Goal: Navigation & Orientation: Find specific page/section

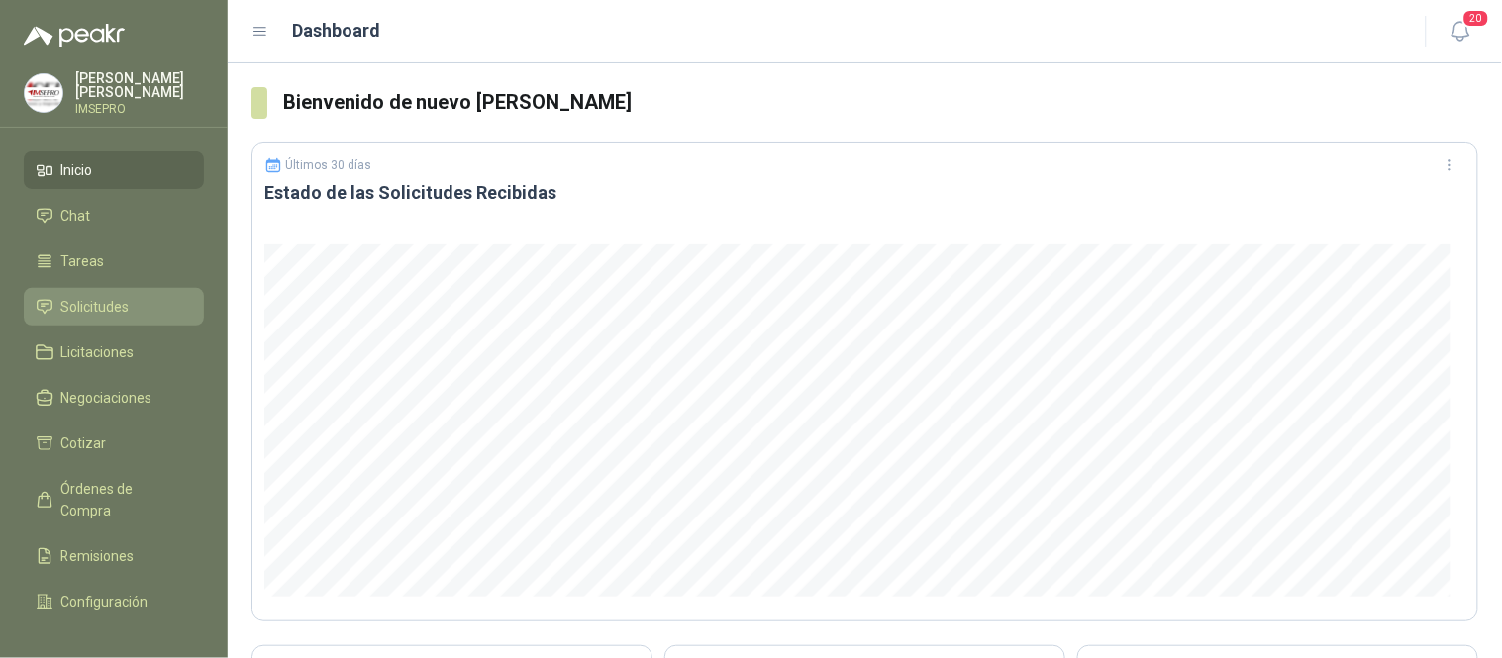
click at [130, 303] on li "Solicitudes" at bounding box center [114, 307] width 156 height 22
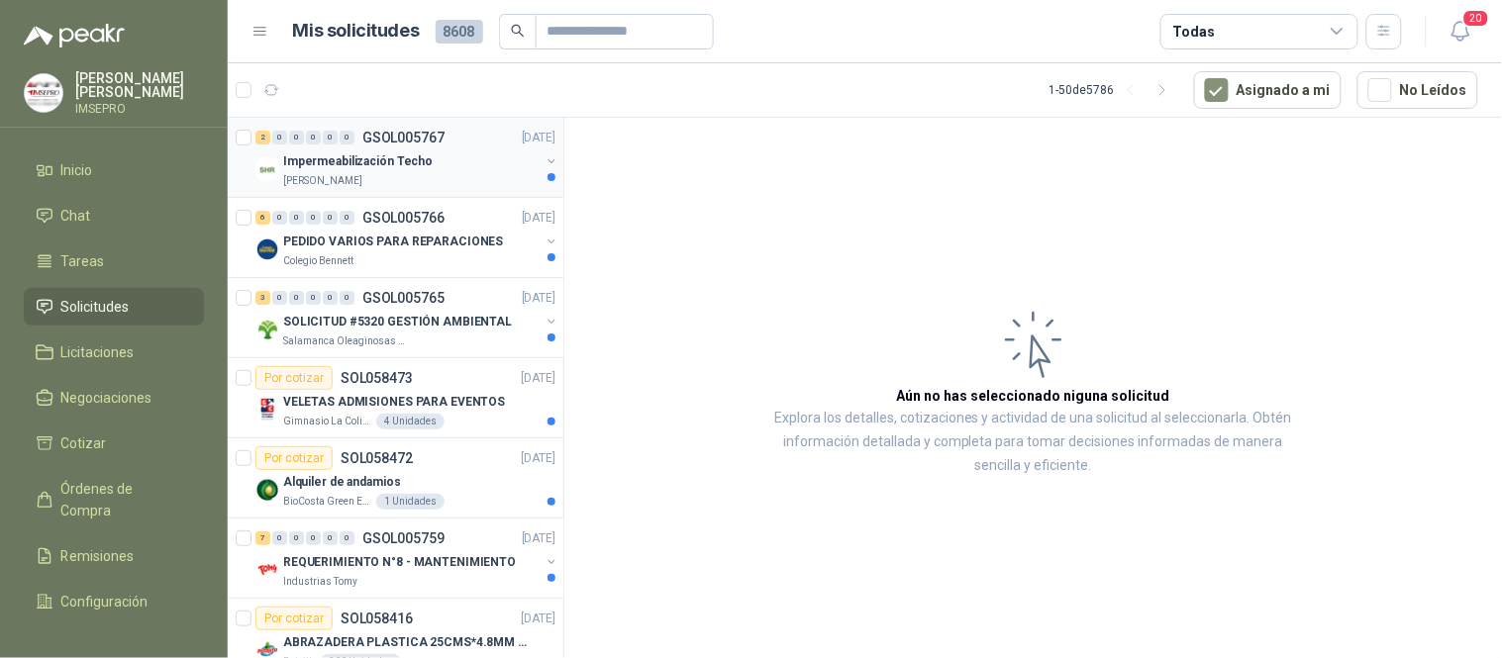
click at [398, 174] on div "[PERSON_NAME]" at bounding box center [411, 181] width 256 height 16
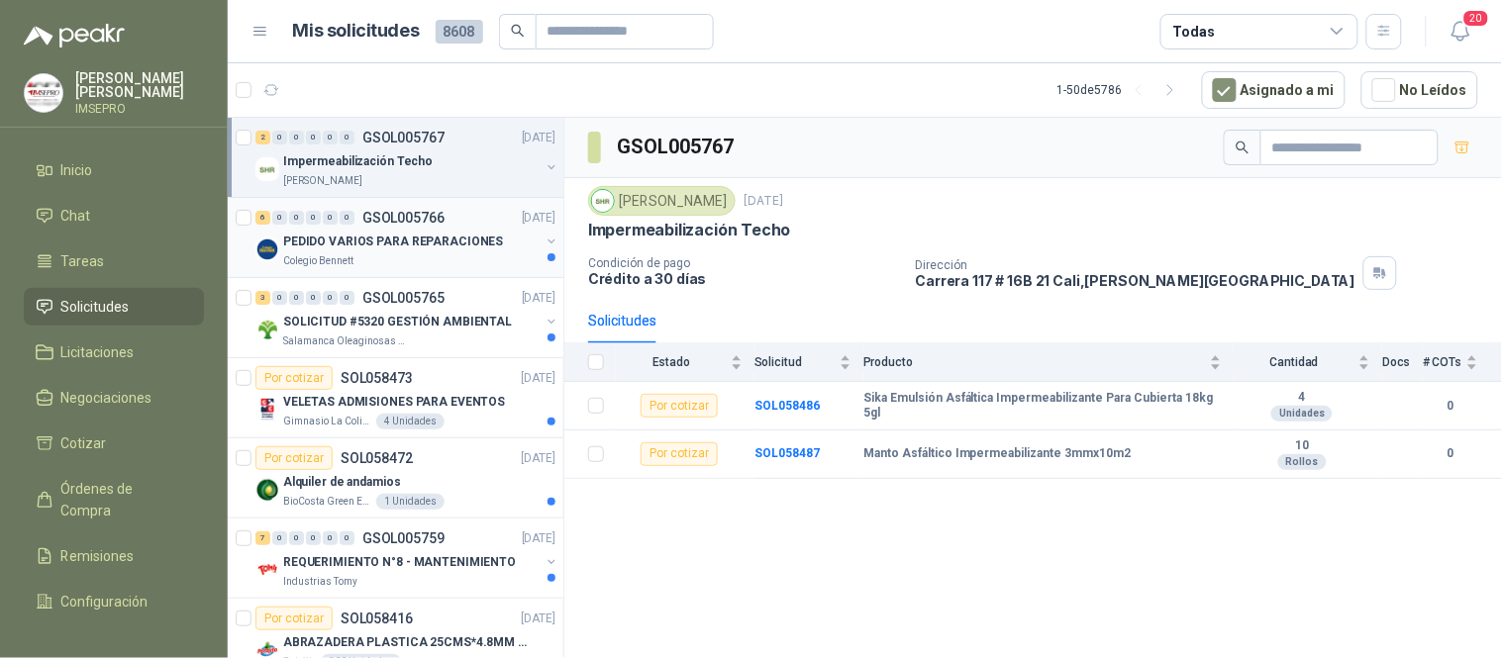
click at [423, 254] on div "Colegio Bennett" at bounding box center [411, 261] width 256 height 16
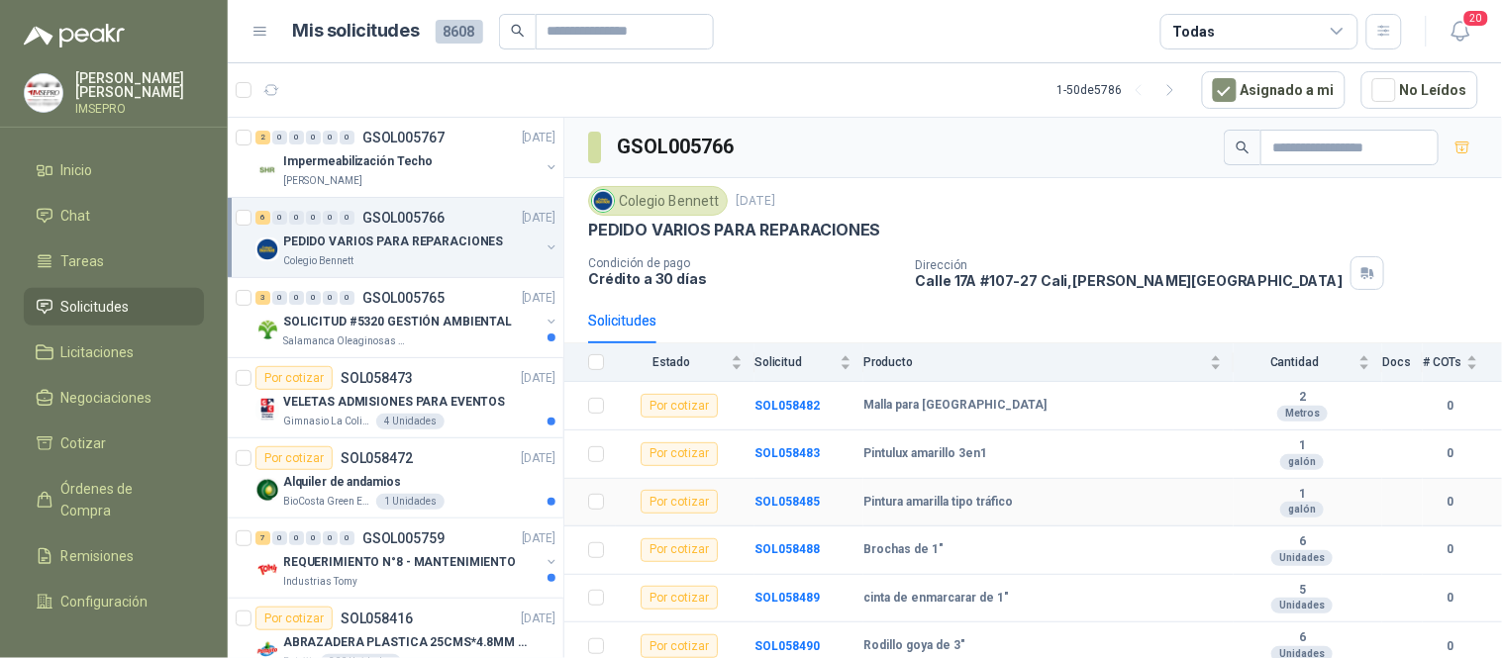
scroll to position [7, 0]
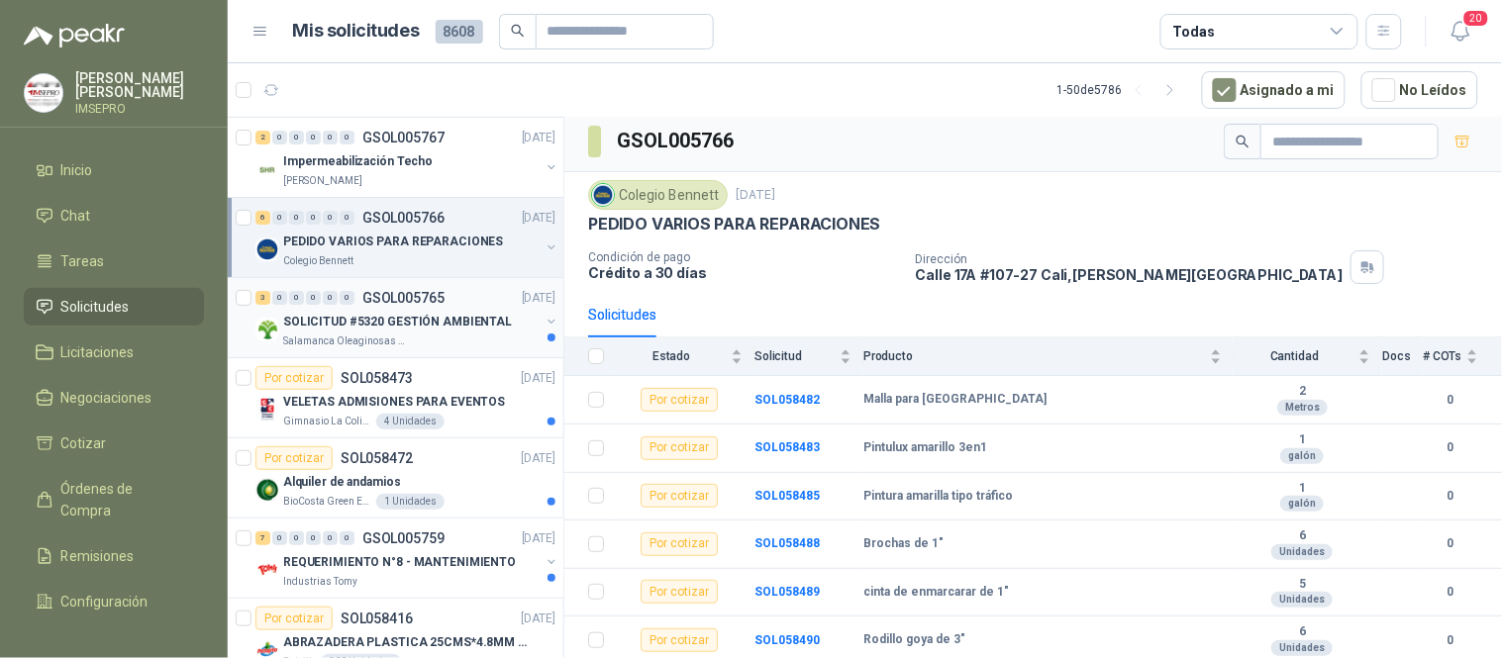
click at [411, 328] on p "SOLICITUD #5320 GESTIÓN AMBIENTAL" at bounding box center [397, 322] width 229 height 19
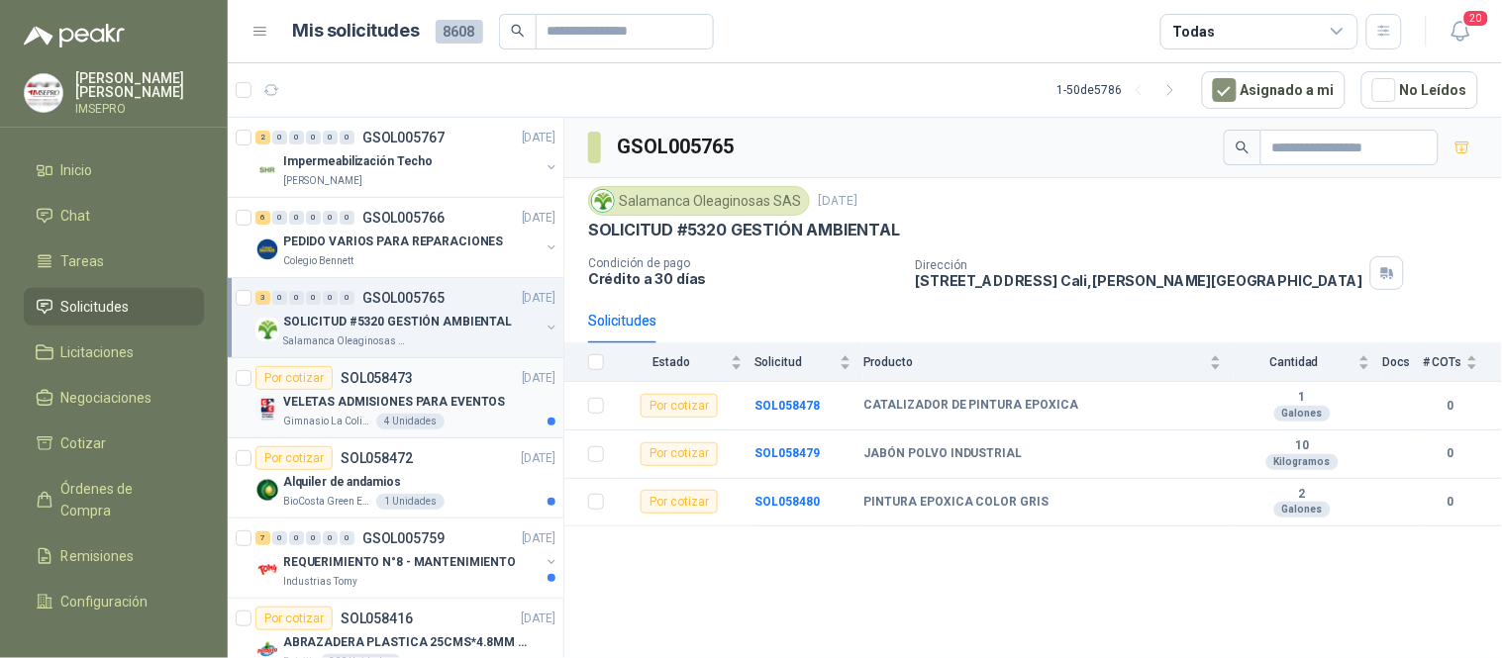
click at [461, 421] on div "Gimnasio La Colina 4 Unidades" at bounding box center [419, 422] width 272 height 16
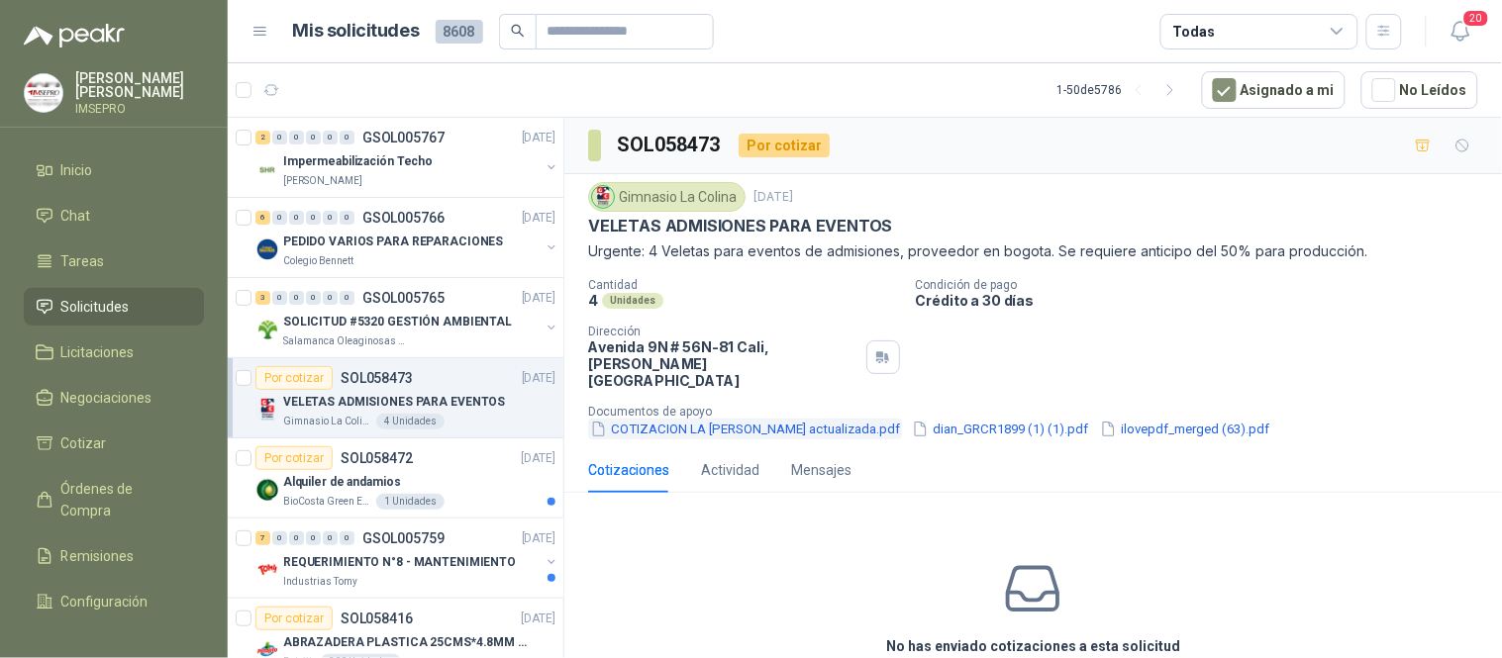
click at [656, 419] on button "COTIZACION LA [PERSON_NAME] actualizada.pdf" at bounding box center [745, 429] width 314 height 21
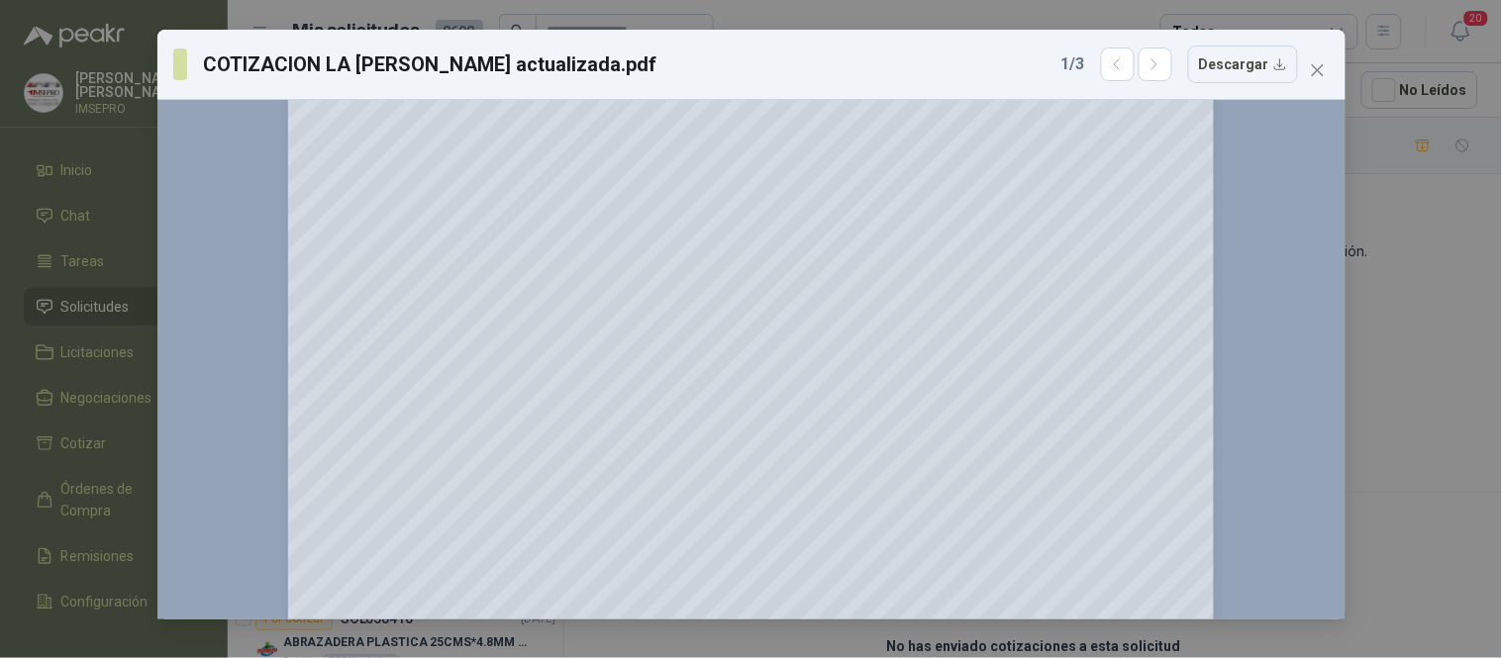
scroll to position [220, 0]
click at [1321, 62] on icon "close" at bounding box center [1318, 70] width 16 height 16
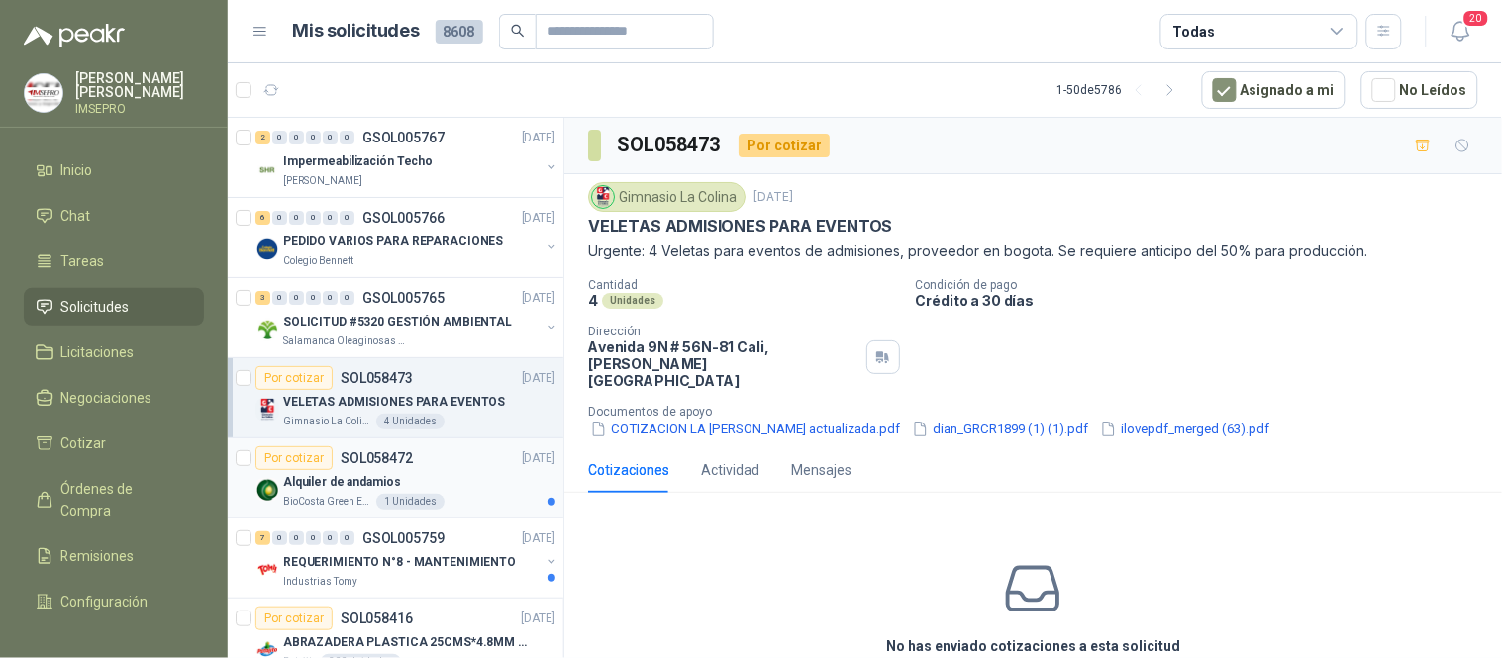
click at [463, 468] on div "Por cotizar SOL058472 [DATE]" at bounding box center [405, 459] width 300 height 24
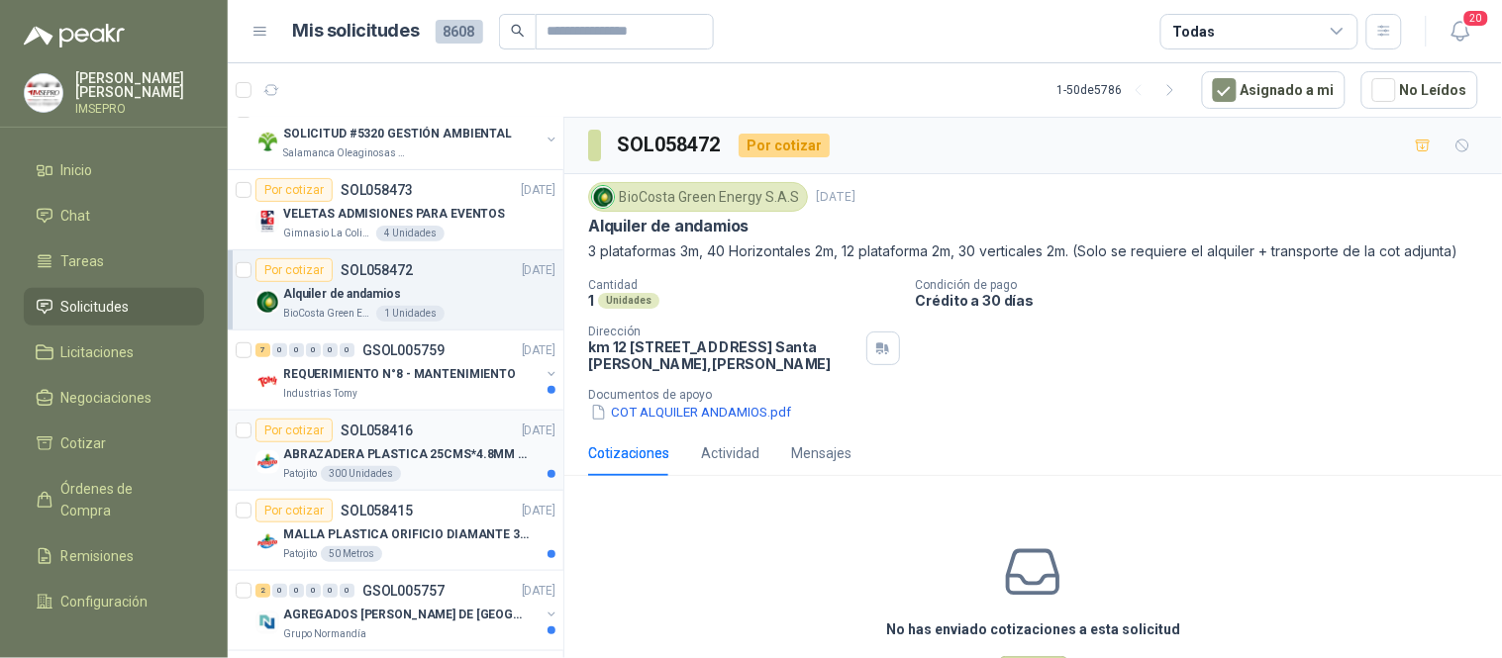
scroll to position [220, 0]
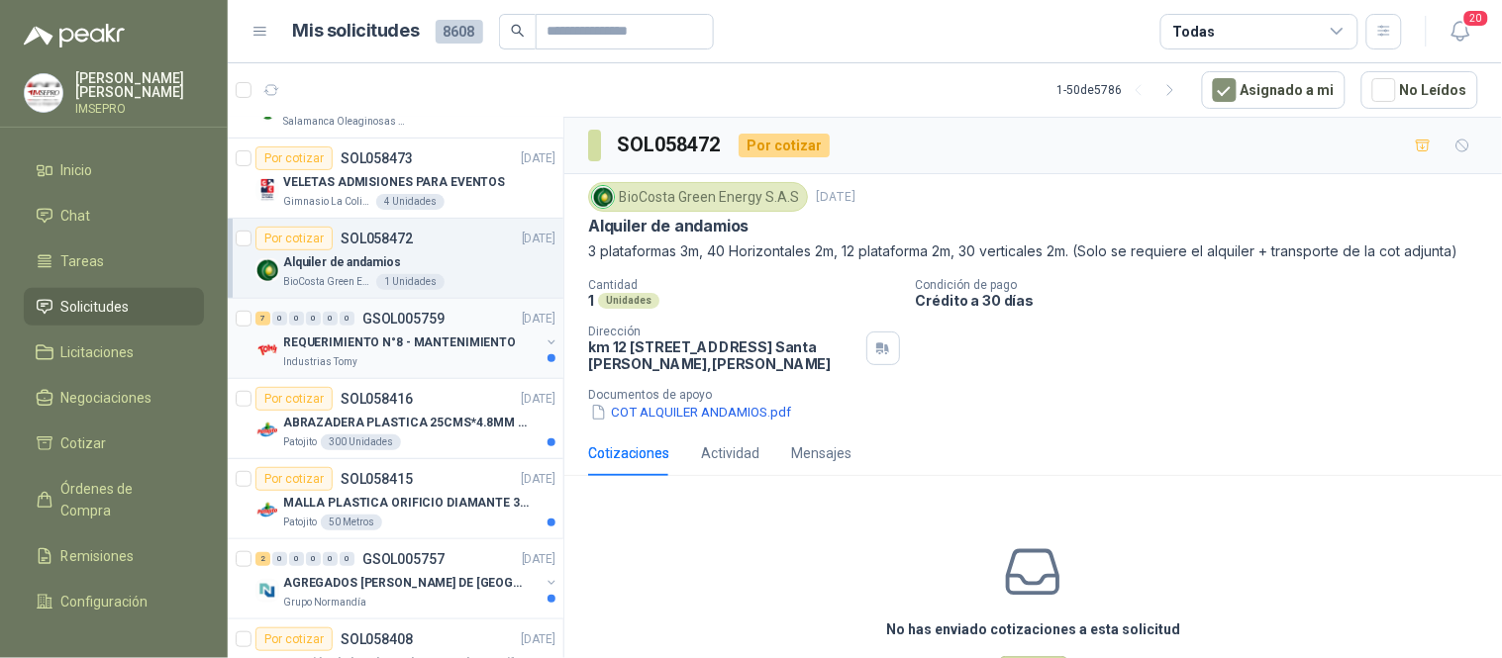
click at [439, 349] on p "REQUERIMIENTO N°8 - MANTENIMIENTO" at bounding box center [399, 343] width 233 height 19
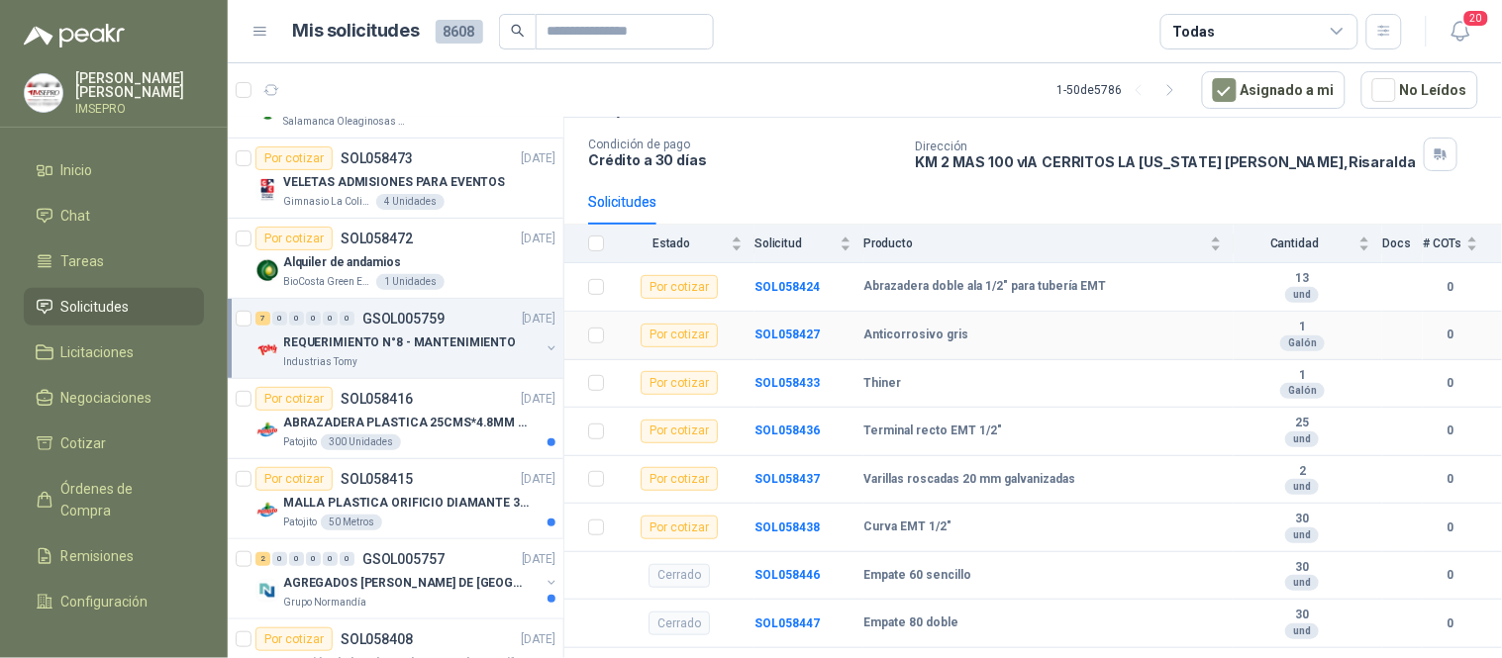
scroll to position [153, 0]
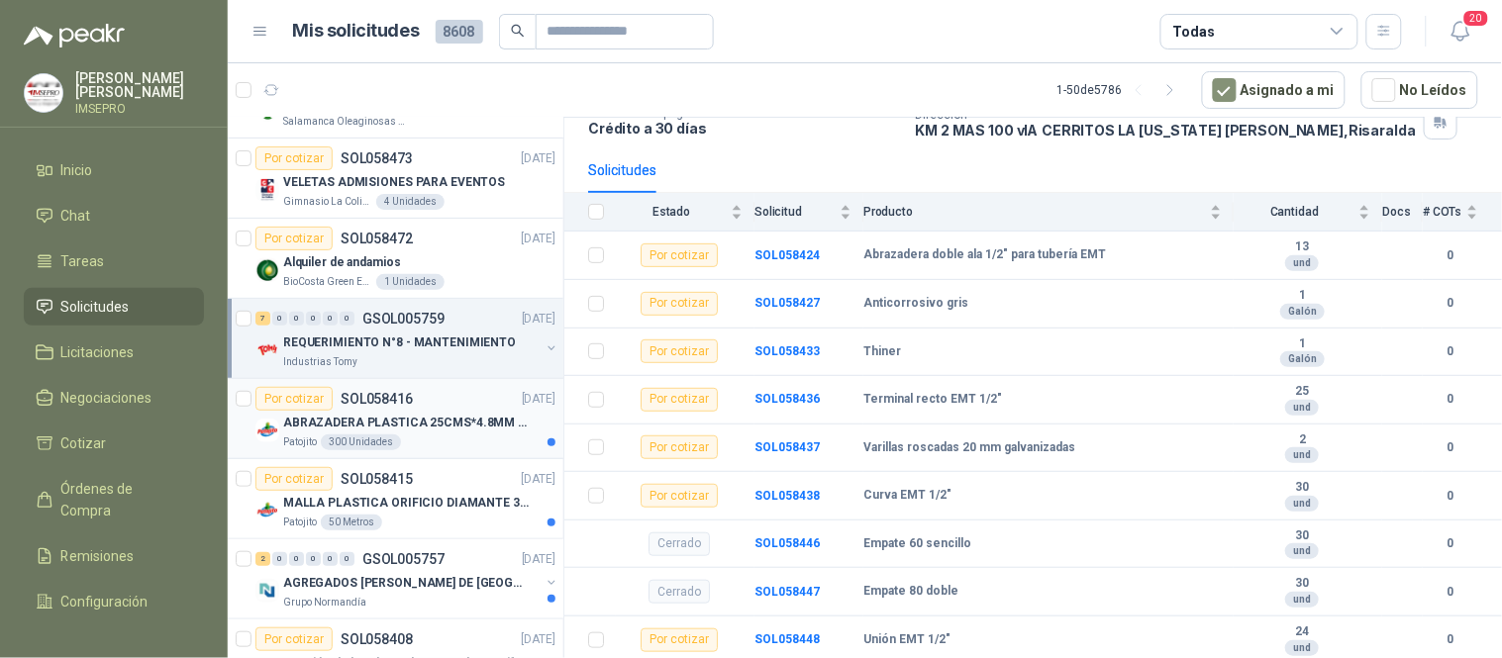
click at [421, 421] on p "ABRAZADERA PLASTICA 25CMS*4.8MM NEGRA" at bounding box center [406, 423] width 247 height 19
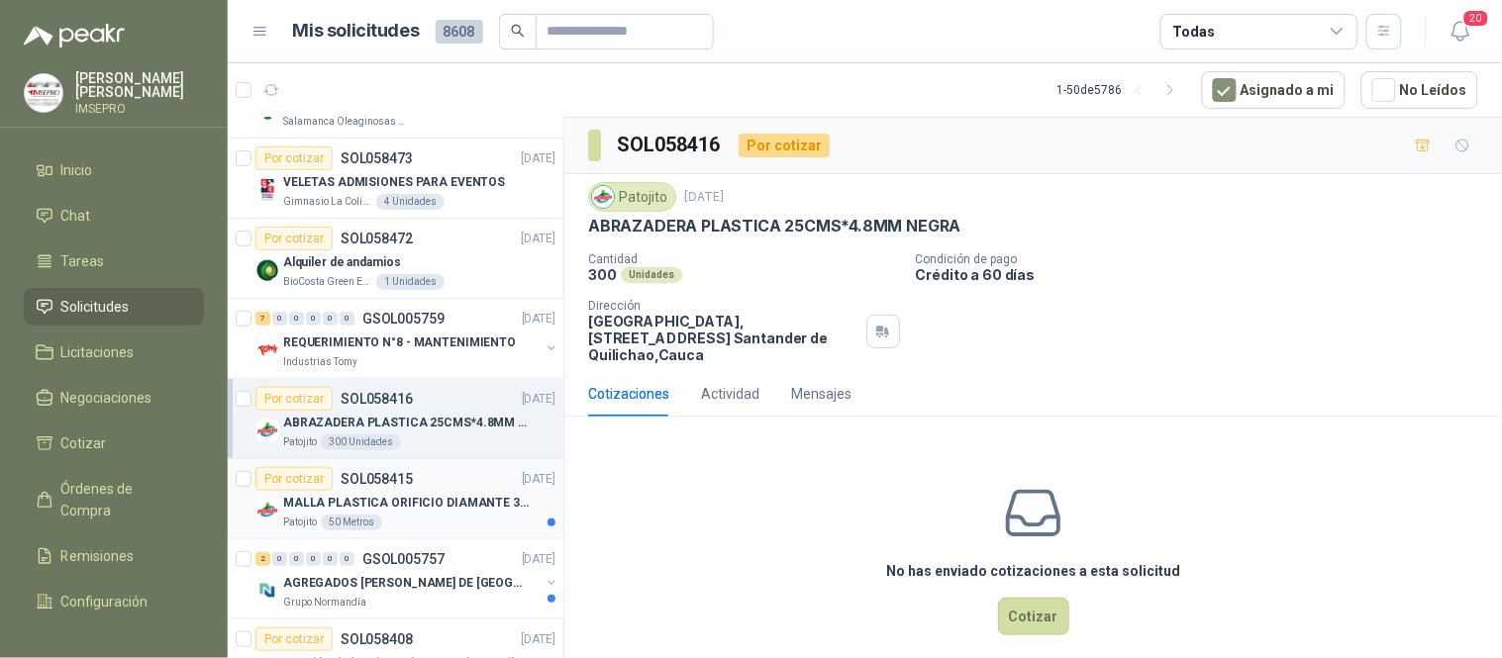
click at [442, 505] on p "MALLA PLASTICA ORIFICIO DIAMANTE 3MM" at bounding box center [406, 503] width 247 height 19
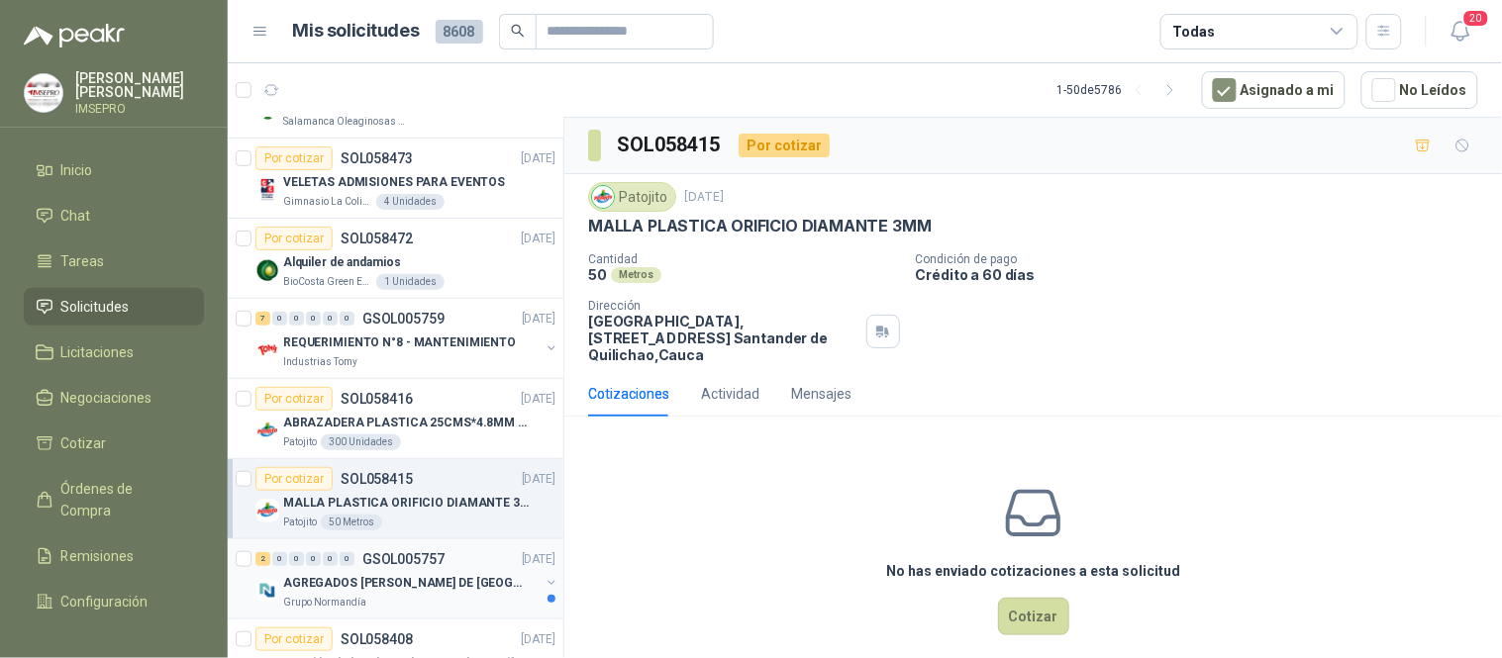
click at [433, 568] on div "2 0 0 0 0 0 GSOL005757 [DATE]" at bounding box center [407, 560] width 304 height 24
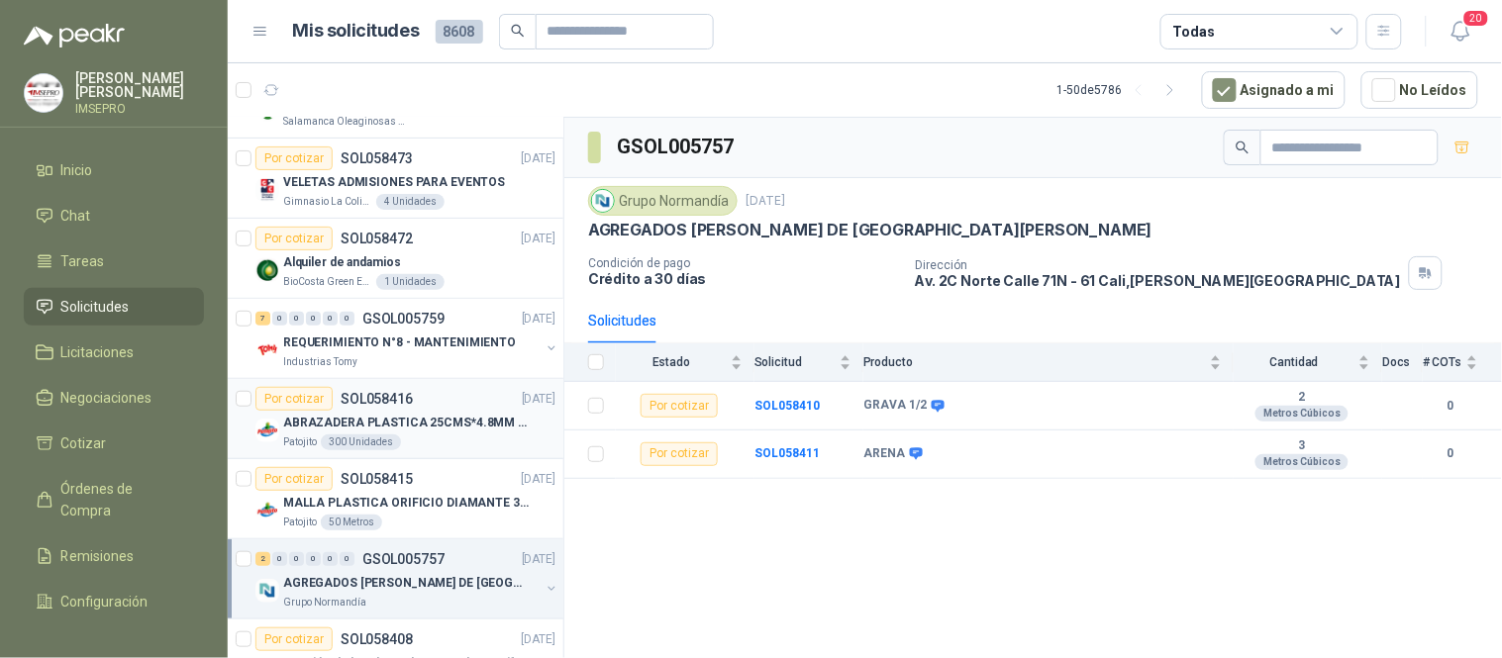
click at [438, 414] on p "ABRAZADERA PLASTICA 25CMS*4.8MM NEGRA" at bounding box center [406, 423] width 247 height 19
